Goal: Transaction & Acquisition: Obtain resource

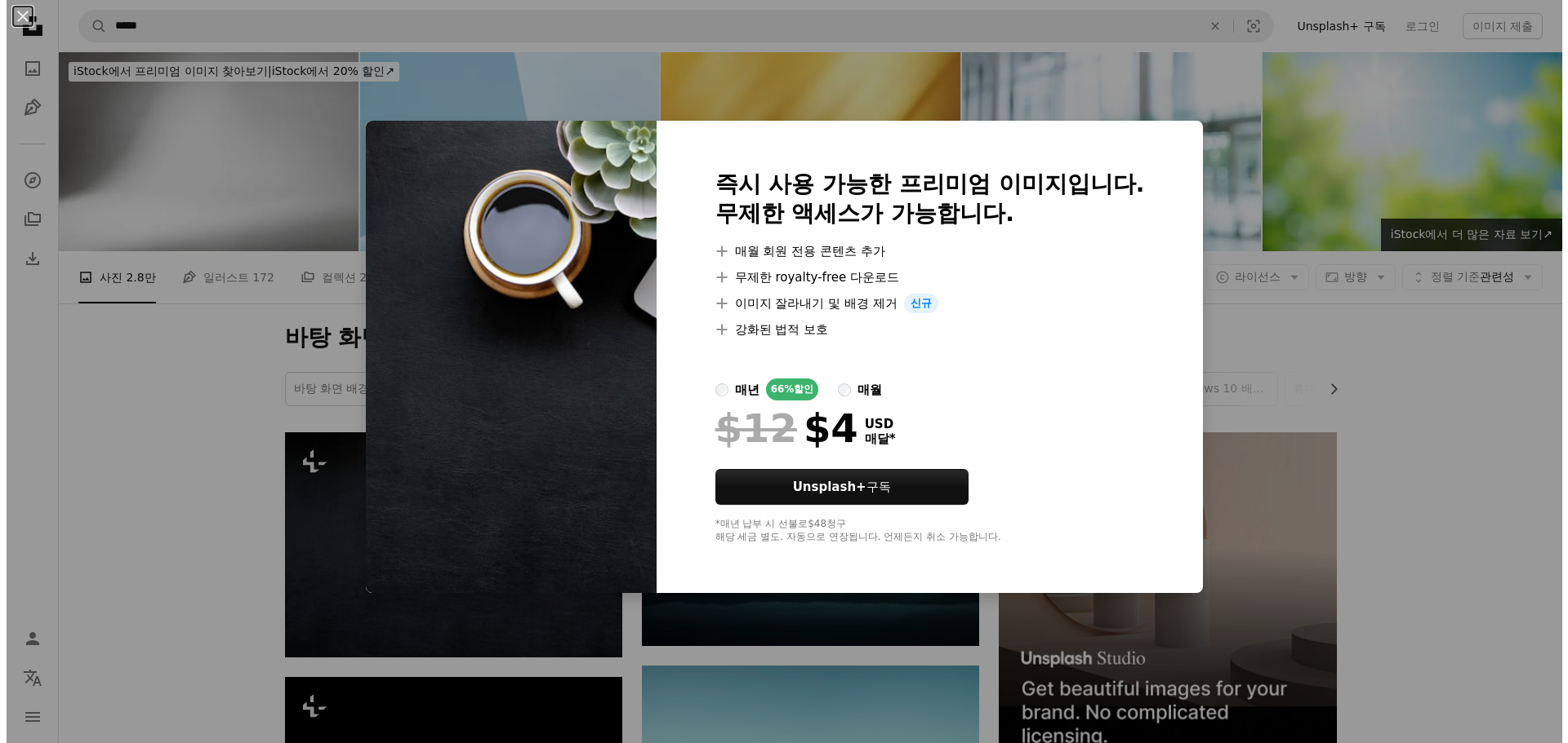
scroll to position [197, 0]
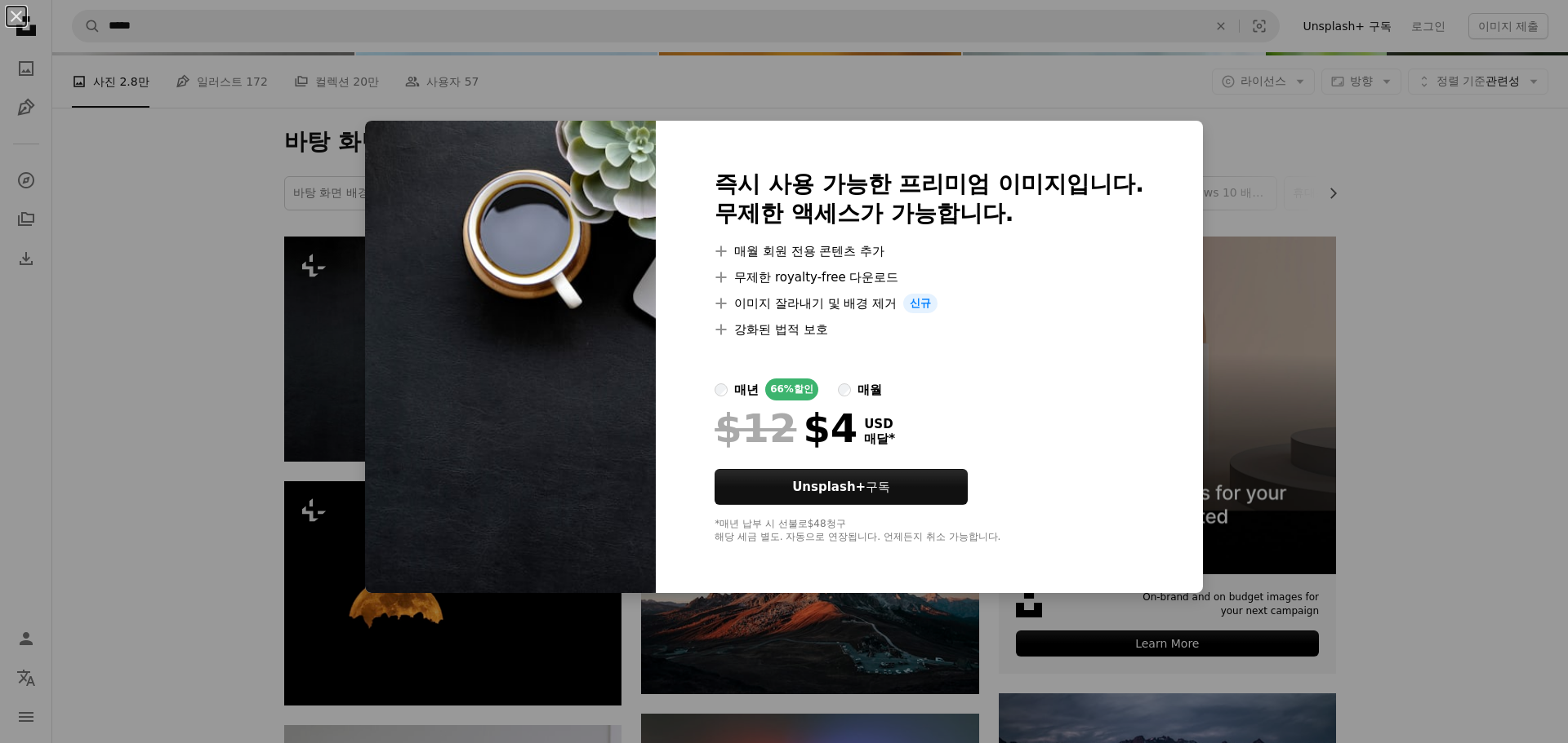
click at [120, 355] on div "An X shape 즉시 사용 가능한 프리미엄 이미지입니다. 무제한 액세스가 가능합니다. A plus sign 매월 회원 전용 콘텐츠 추가 A…" at bounding box center [784, 372] width 1568 height 743
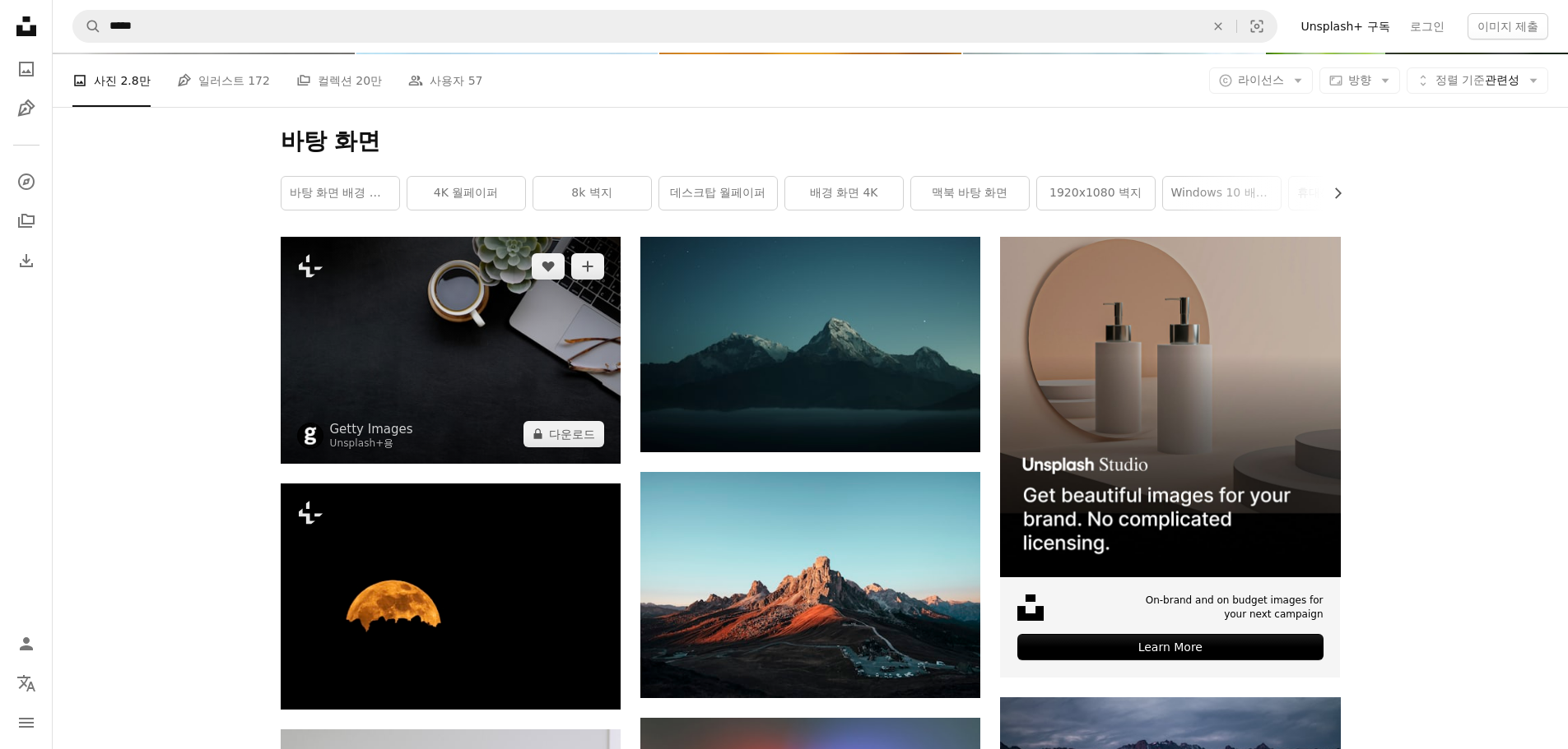
click at [442, 361] on img at bounding box center [450, 350] width 340 height 226
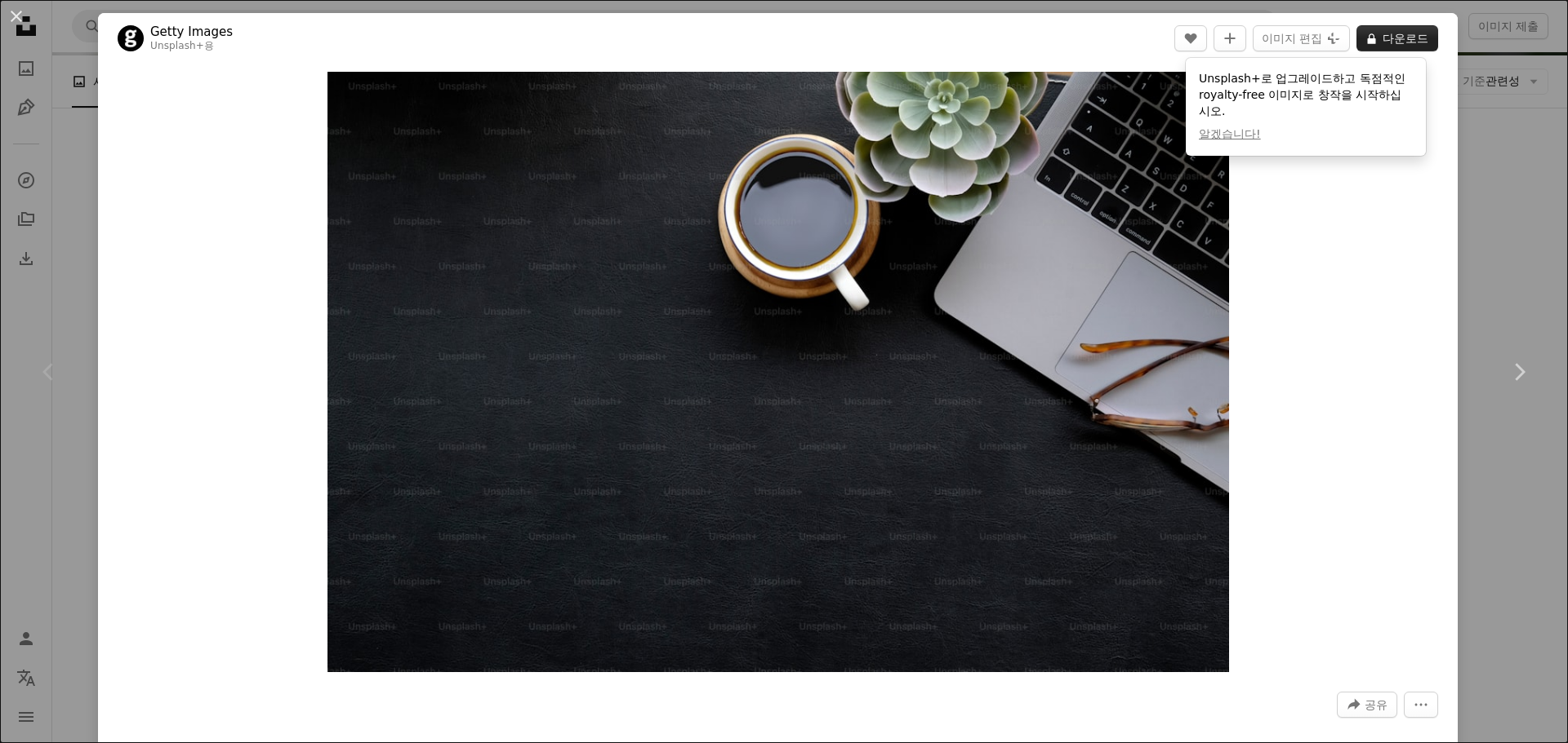
click at [1365, 33] on icon "A lock" at bounding box center [1372, 39] width 12 height 12
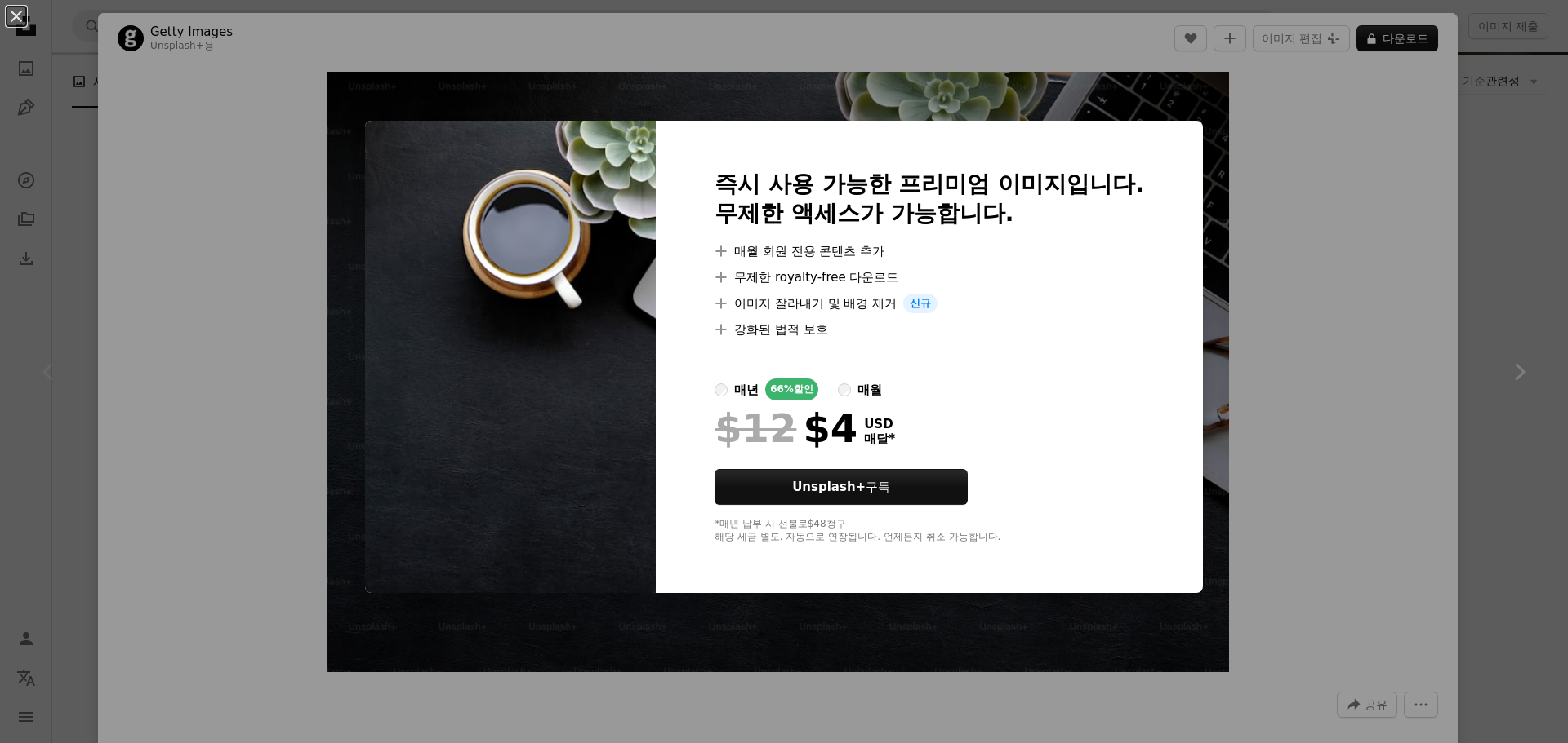
drag, startPoint x: 450, startPoint y: 465, endPoint x: 468, endPoint y: 477, distance: 21.6
click at [453, 465] on img at bounding box center [510, 357] width 291 height 473
click at [1251, 240] on div "An X shape 즉시 사용 가능한 프리미엄 이미지입니다. 무제한 액세스가 가능합니다. A plus sign 매월 회원 전용 콘텐츠 추가 A…" at bounding box center [784, 372] width 1568 height 743
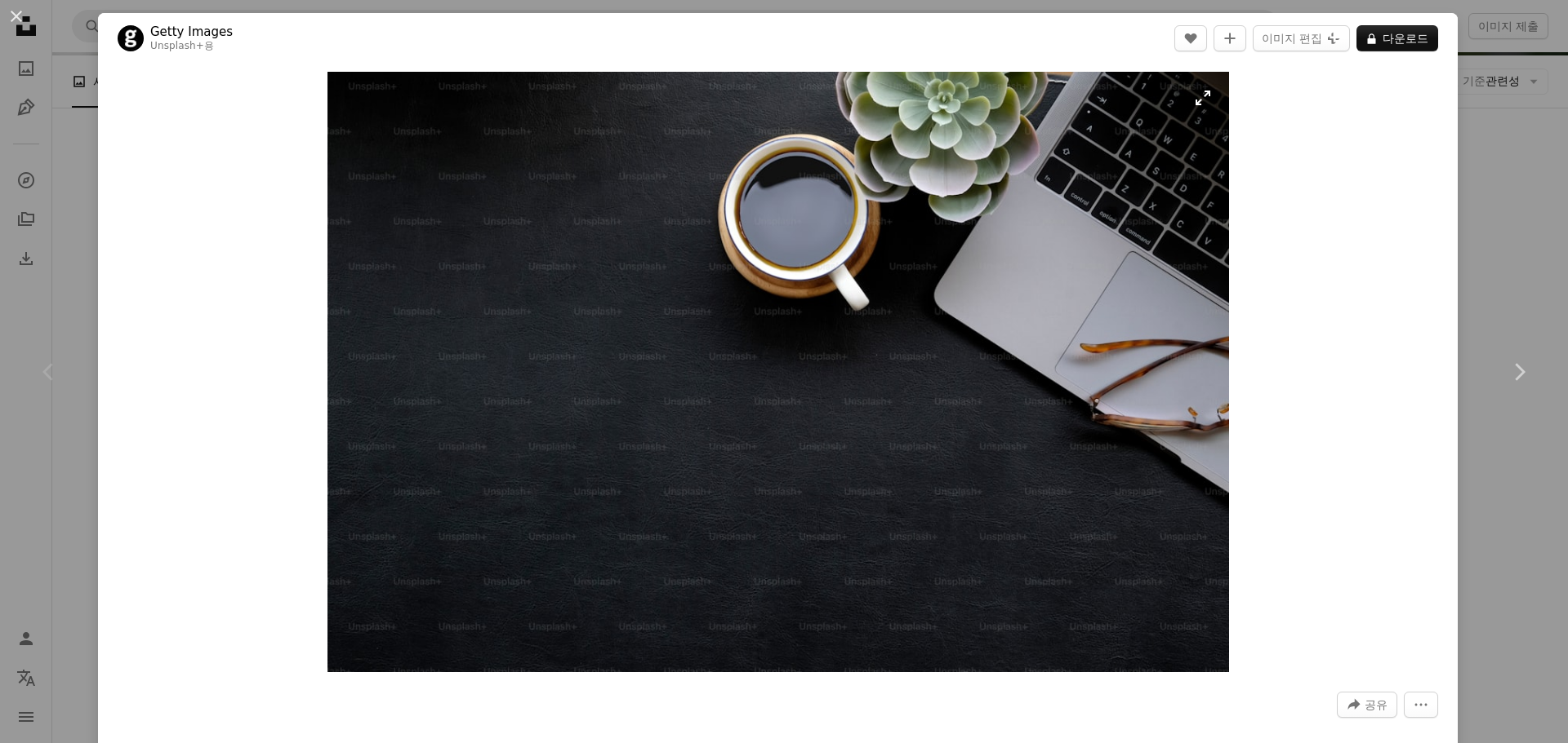
click at [1195, 99] on img "이 이미지 확대" at bounding box center [778, 372] width 901 height 600
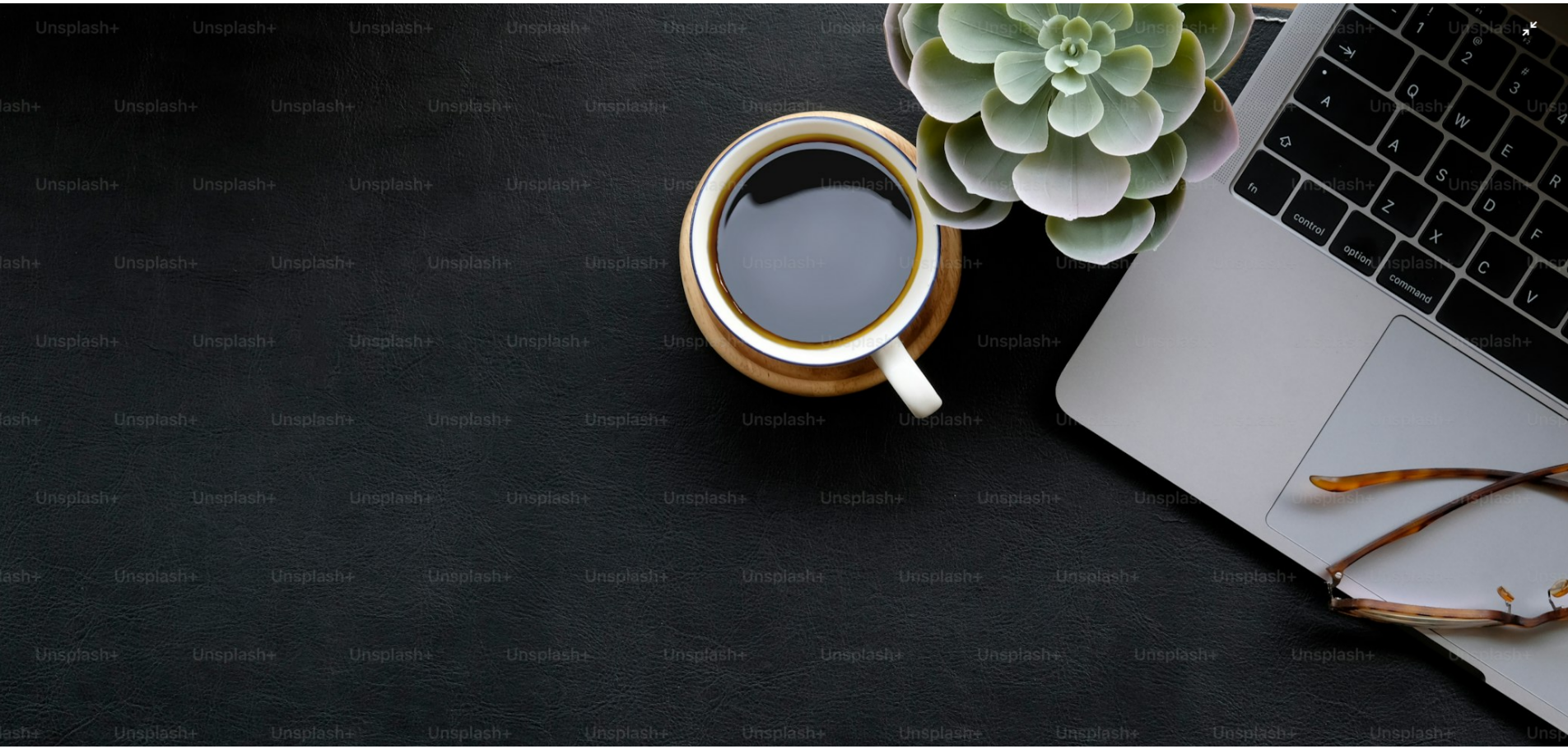
scroll to position [144, 0]
